Goal: Task Accomplishment & Management: Complete application form

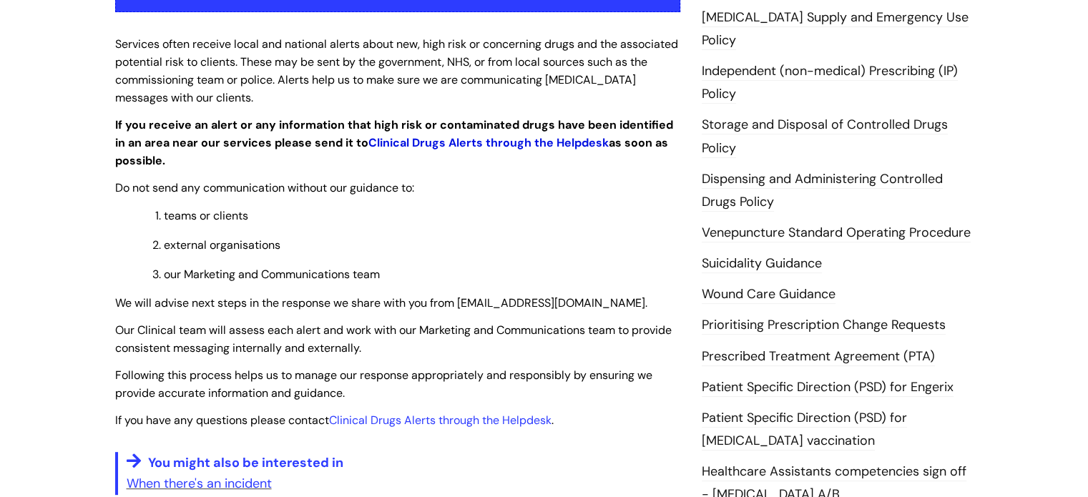
scroll to position [358, 0]
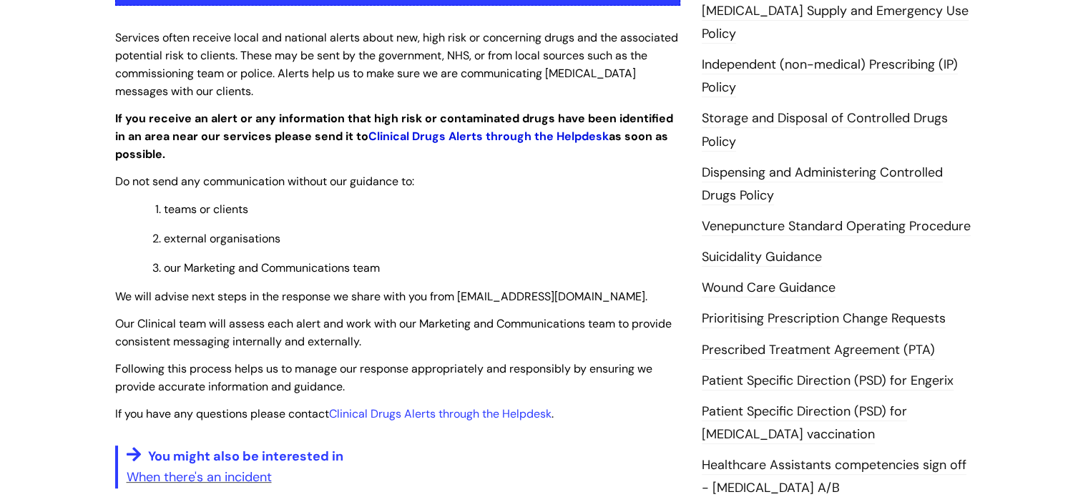
click at [438, 142] on link "Clinical Drugs Alerts through the Helpdesk" at bounding box center [488, 136] width 240 height 15
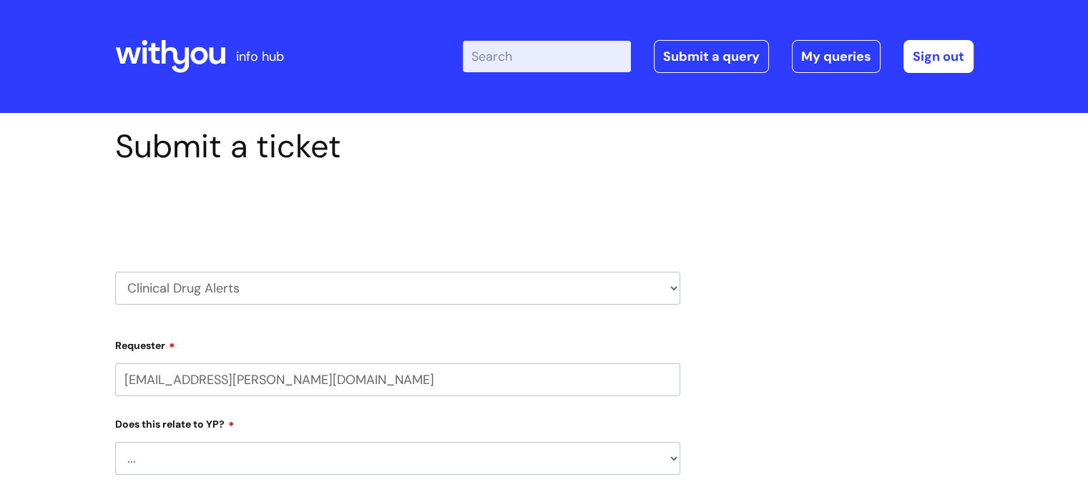
select select "80004157202"
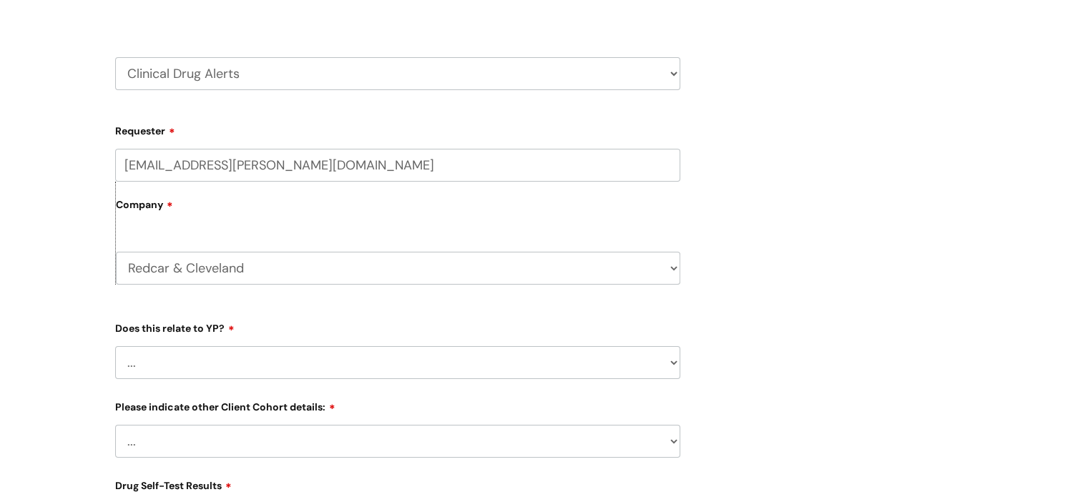
scroll to position [286, 0]
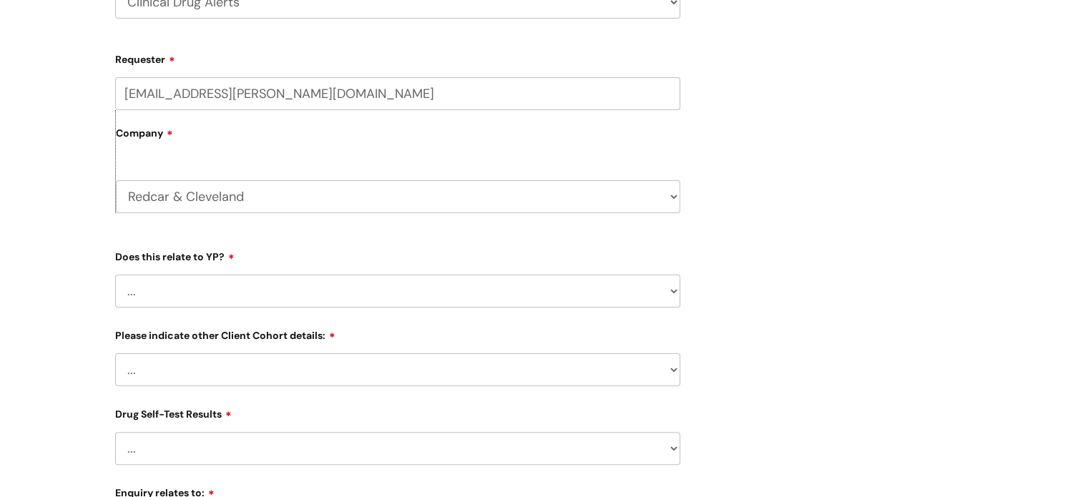
click at [259, 296] on select "... No Yes" at bounding box center [397, 291] width 565 height 33
select select "No"
click at [115, 275] on select "... No Yes" at bounding box center [397, 291] width 565 height 33
click at [237, 359] on select "... Related to Adult D&A Related to Prison/Secure Setting Related to Residentia…" at bounding box center [397, 369] width 565 height 33
select select "Related to Residential Setting"
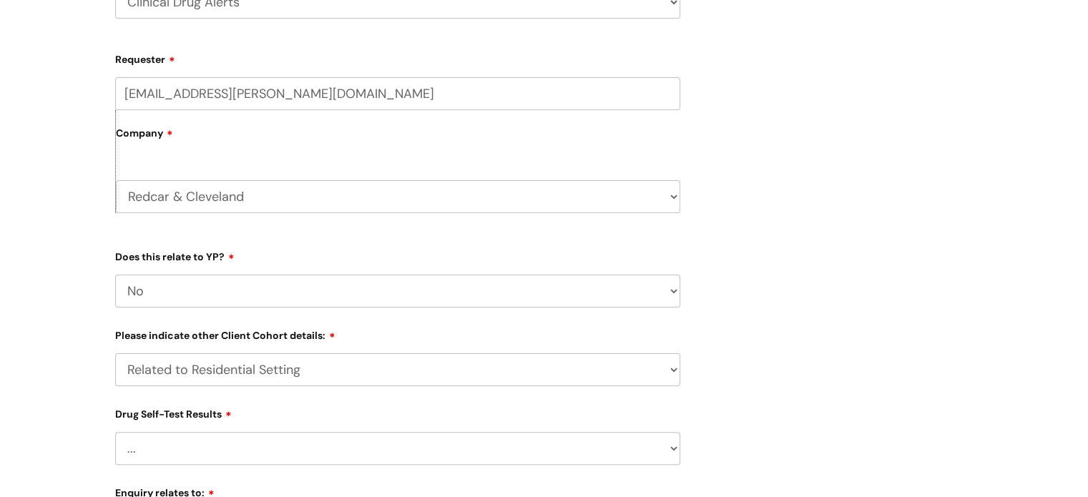
click at [115, 354] on select "... Related to Adult D&A Related to Prison/Secure Setting Related to Residentia…" at bounding box center [397, 369] width 565 height 33
click at [47, 369] on div "Submit a ticket Select issue type HR / People IT and Support Clinical Drug Aler…" at bounding box center [544, 413] width 1088 height 1172
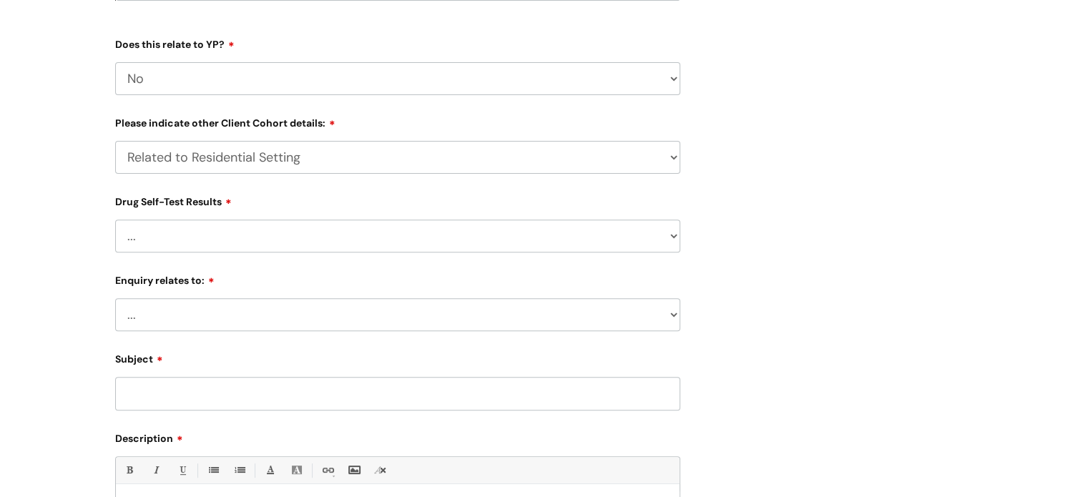
scroll to position [501, 0]
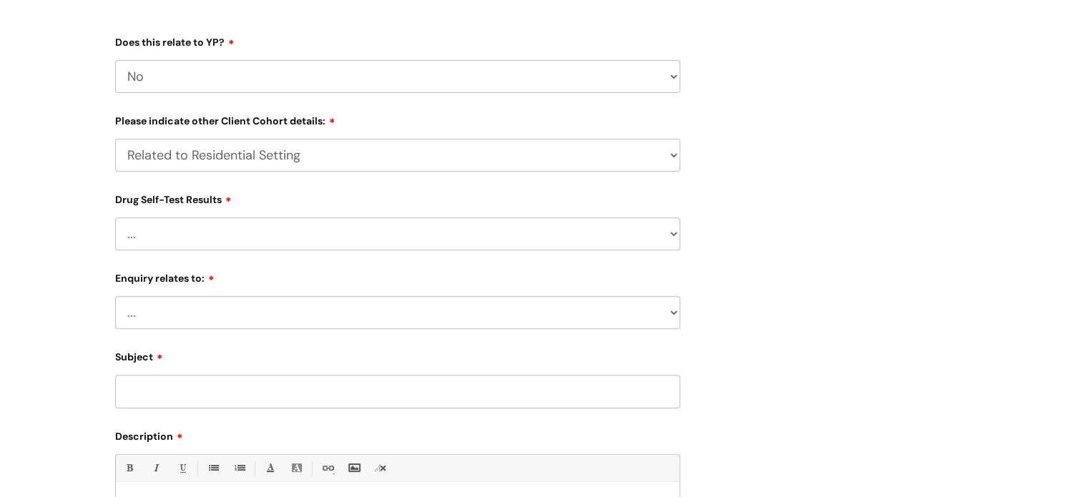
click at [162, 224] on select "... No Yes - Heroin tested Yes - Crack tested Yes - Ketamine tested Yes - Cocai…" at bounding box center [397, 233] width 565 height 33
select select "Yes - Heroin tested"
click at [115, 218] on select "... No Yes - Heroin tested Yes - Crack tested Yes - Ketamine tested Yes - Cocai…" at bounding box center [397, 233] width 565 height 33
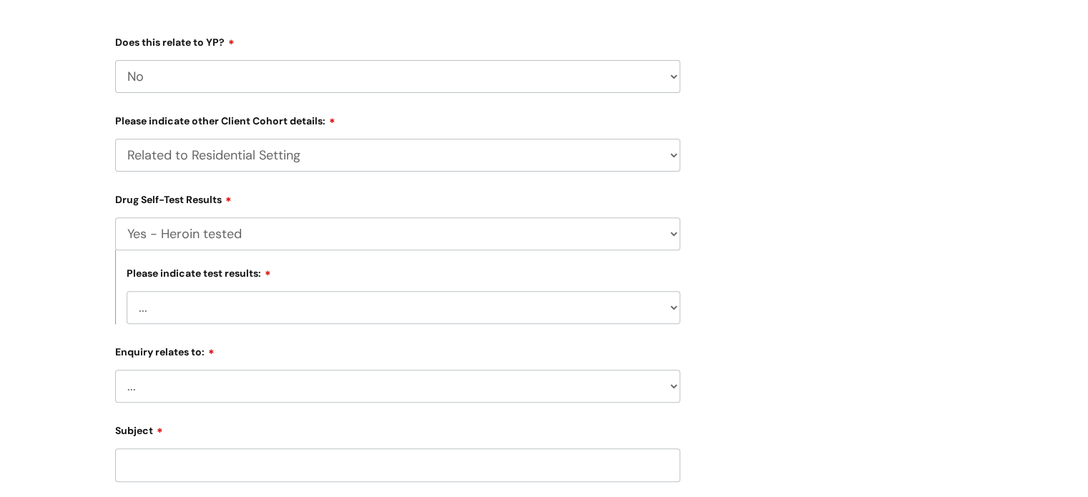
click at [311, 311] on select "... Negative for contaminates Positive for Fentanyl Positive for Nitazenes Posi…" at bounding box center [404, 307] width 554 height 33
click at [127, 293] on select "... Negative for contaminates Positive for Fentanyl Positive for Nitazenes Posi…" at bounding box center [404, 307] width 554 height 33
click at [290, 321] on select "... Negative for contaminates Positive for Fentanyl Positive for Nitazenes Posi…" at bounding box center [404, 307] width 554 height 33
select select "Positive for [MEDICAL_DATA]"
click at [127, 293] on select "... Negative for contaminates Positive for Fentanyl Positive for Nitazenes Posi…" at bounding box center [404, 307] width 554 height 33
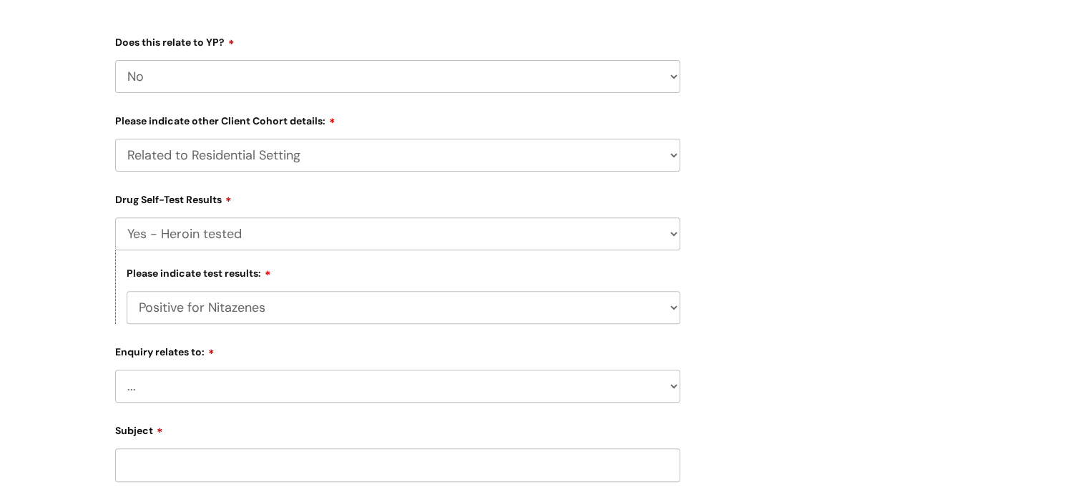
click at [243, 391] on select "... Information received from a Client Information received from Other Overdose…" at bounding box center [397, 386] width 565 height 33
click at [39, 367] on div "Submit a ticket Select issue type HR / People IT and Support Clinical Drug Aler…" at bounding box center [544, 235] width 1088 height 1246
click at [208, 383] on select "... Information received from a Client Information received from Other Overdose…" at bounding box center [397, 386] width 565 height 33
select select "A specific drug"
click at [115, 371] on select "... Information received from a Client Information received from Other Overdose…" at bounding box center [397, 386] width 565 height 33
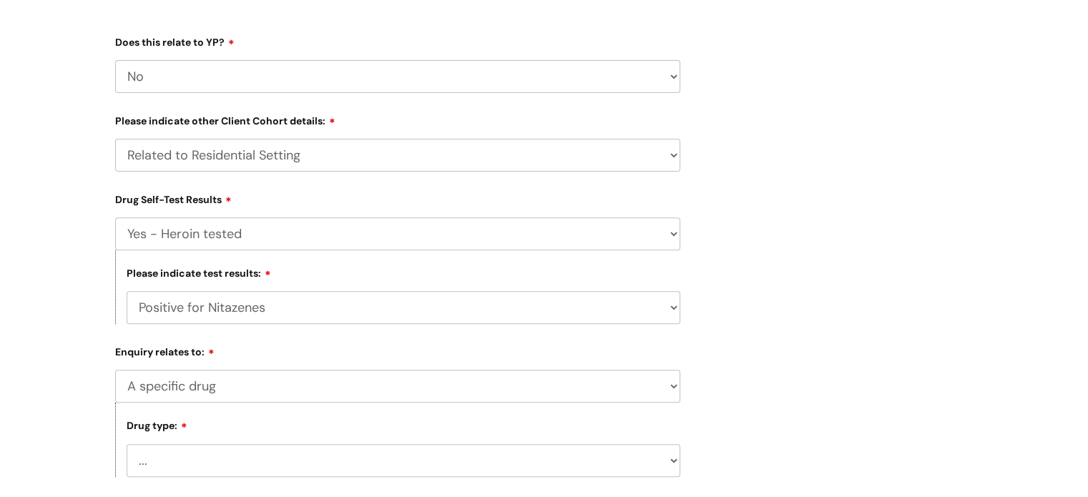
click at [69, 389] on div "Submit a ticket Select issue type HR / People IT and Support Clinical Drug Aler…" at bounding box center [544, 272] width 1088 height 1320
click at [166, 450] on select "... Heroin Monkey Dust Cocaine Fentanyl Oxycodone Xylazine Benzodiazepines Nita…" at bounding box center [404, 460] width 554 height 33
select select "Heroin"
click at [127, 445] on select "... Heroin Monkey Dust Cocaine Fentanyl Oxycodone Xylazine Benzodiazepines Nita…" at bounding box center [404, 460] width 554 height 33
click at [59, 252] on div "Submit a ticket Select issue type HR / People IT and Support Clinical Drug Aler…" at bounding box center [544, 272] width 1088 height 1320
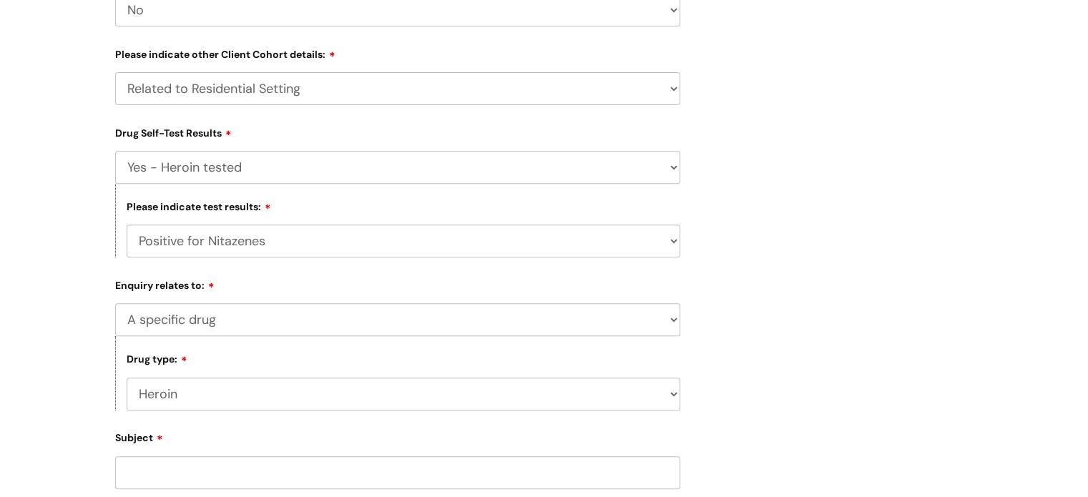
scroll to position [715, 0]
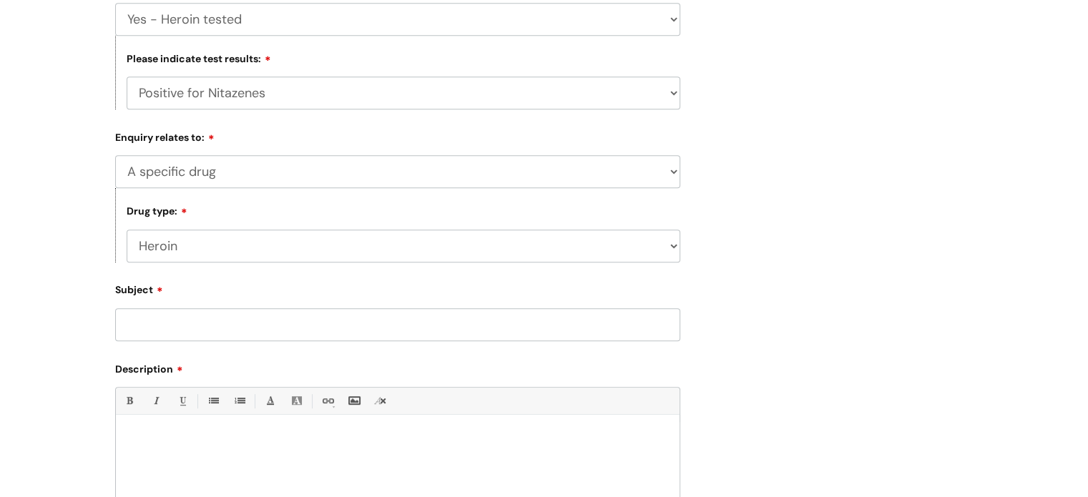
click at [159, 313] on input "Subject" at bounding box center [397, 324] width 565 height 33
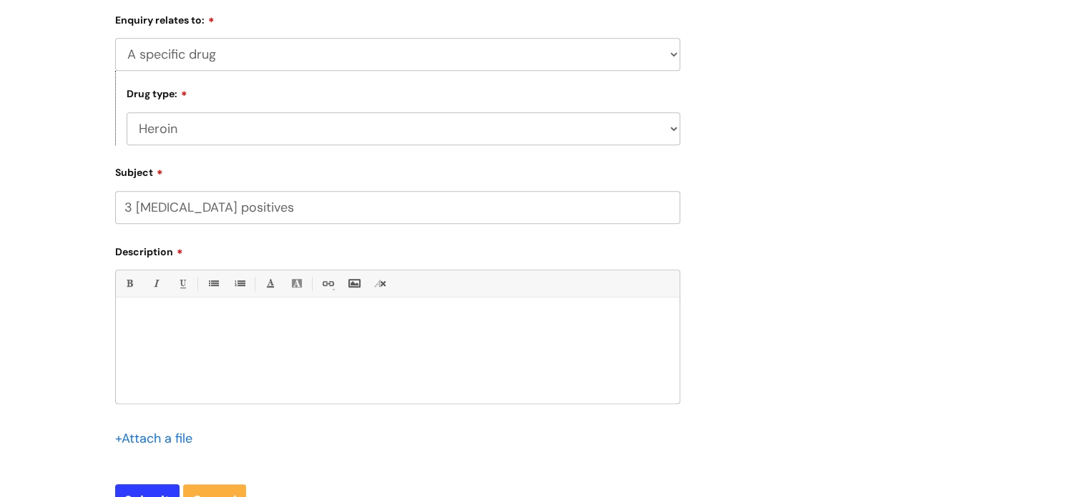
scroll to position [858, 0]
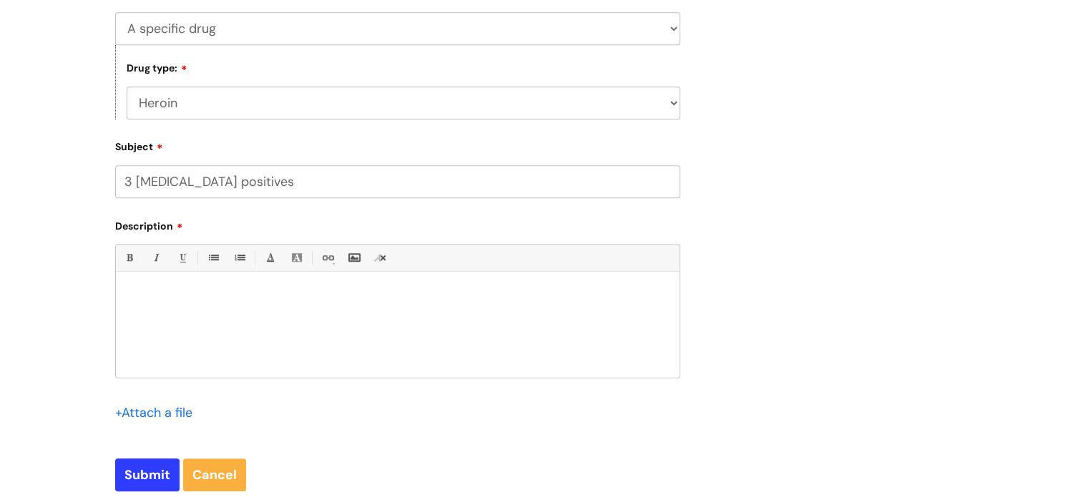
type input "3 [MEDICAL_DATA] positives"
click at [215, 303] on p at bounding box center [398, 296] width 542 height 13
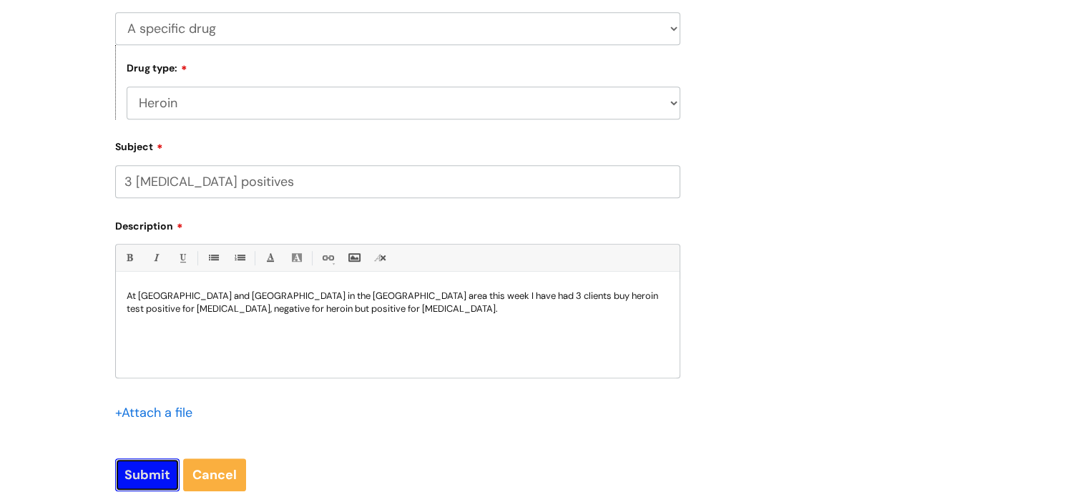
click at [137, 477] on input "Submit" at bounding box center [147, 474] width 64 height 33
type input "Please Wait..."
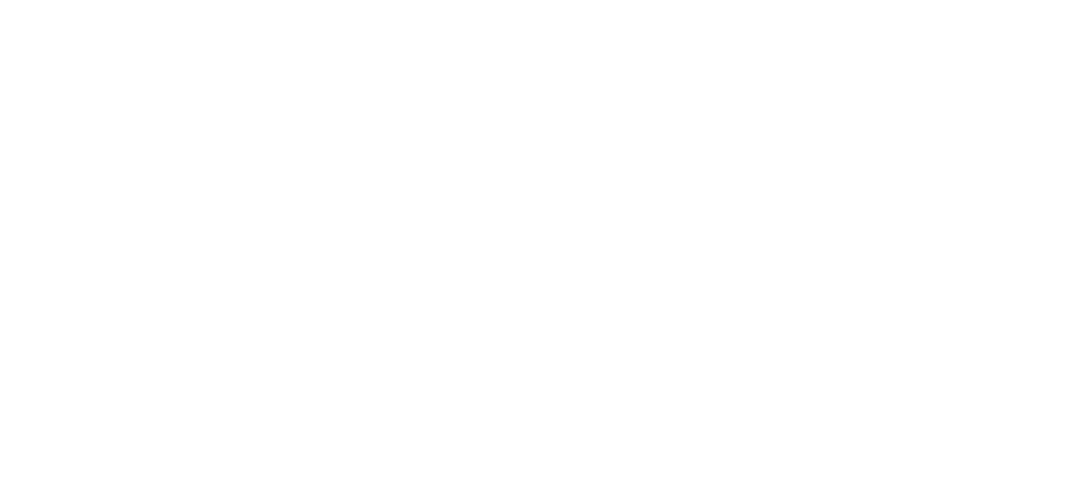
select select "Yes - Heroin tested"
select select "Positive for [MEDICAL_DATA]"
select select "A specific drug"
select select "Heroin"
